Goal: Obtain resource: Obtain resource

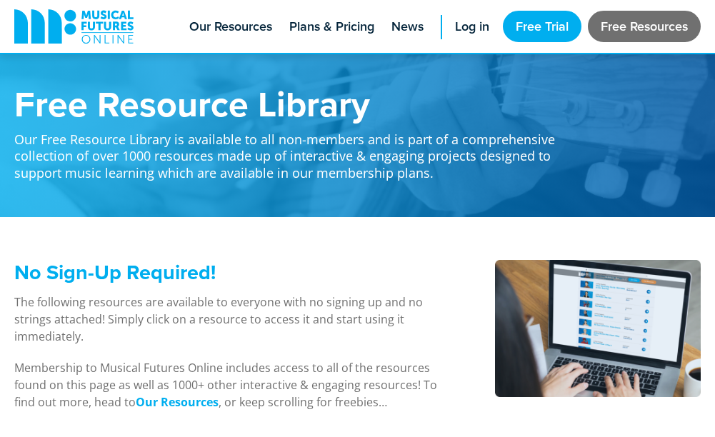
click at [628, 28] on link "Free Resources" at bounding box center [644, 26] width 113 height 31
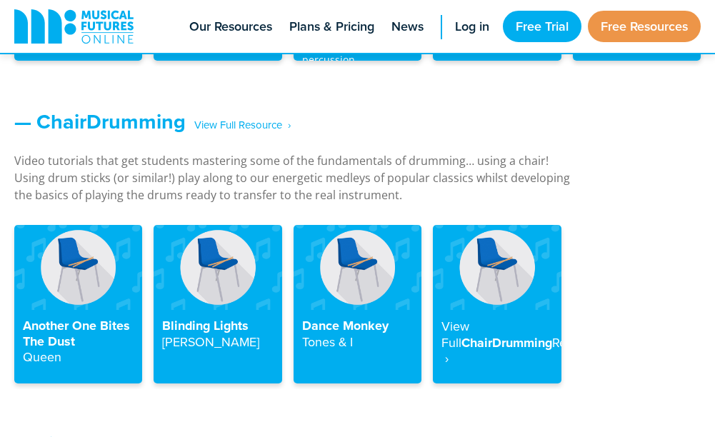
scroll to position [1643, 0]
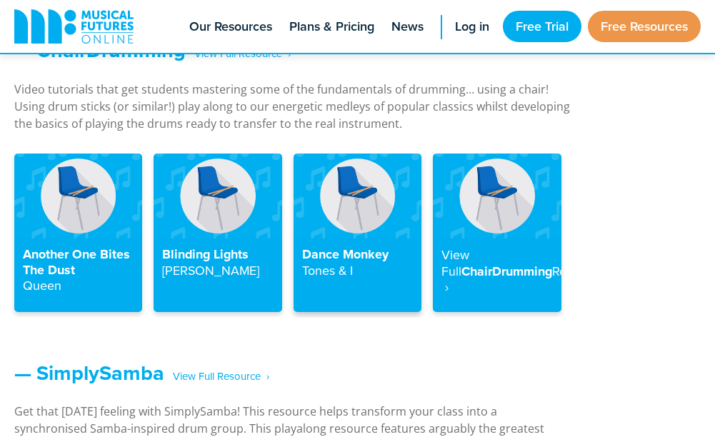
click at [366, 247] on h4 "Dance Monkey Tones & I" at bounding box center [357, 262] width 111 height 31
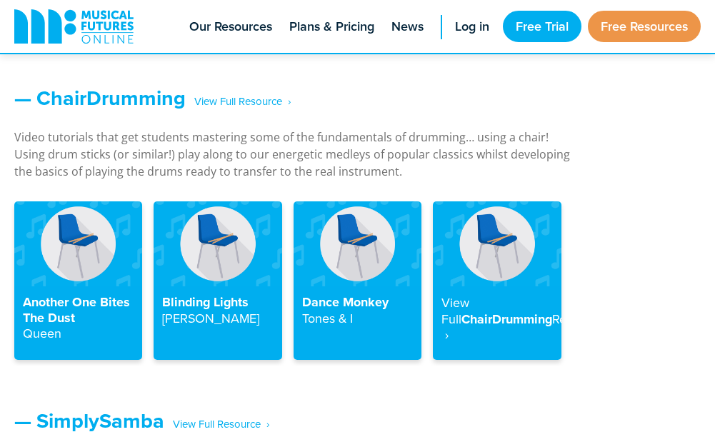
scroll to position [1592, 0]
